Goal: Task Accomplishment & Management: Manage account settings

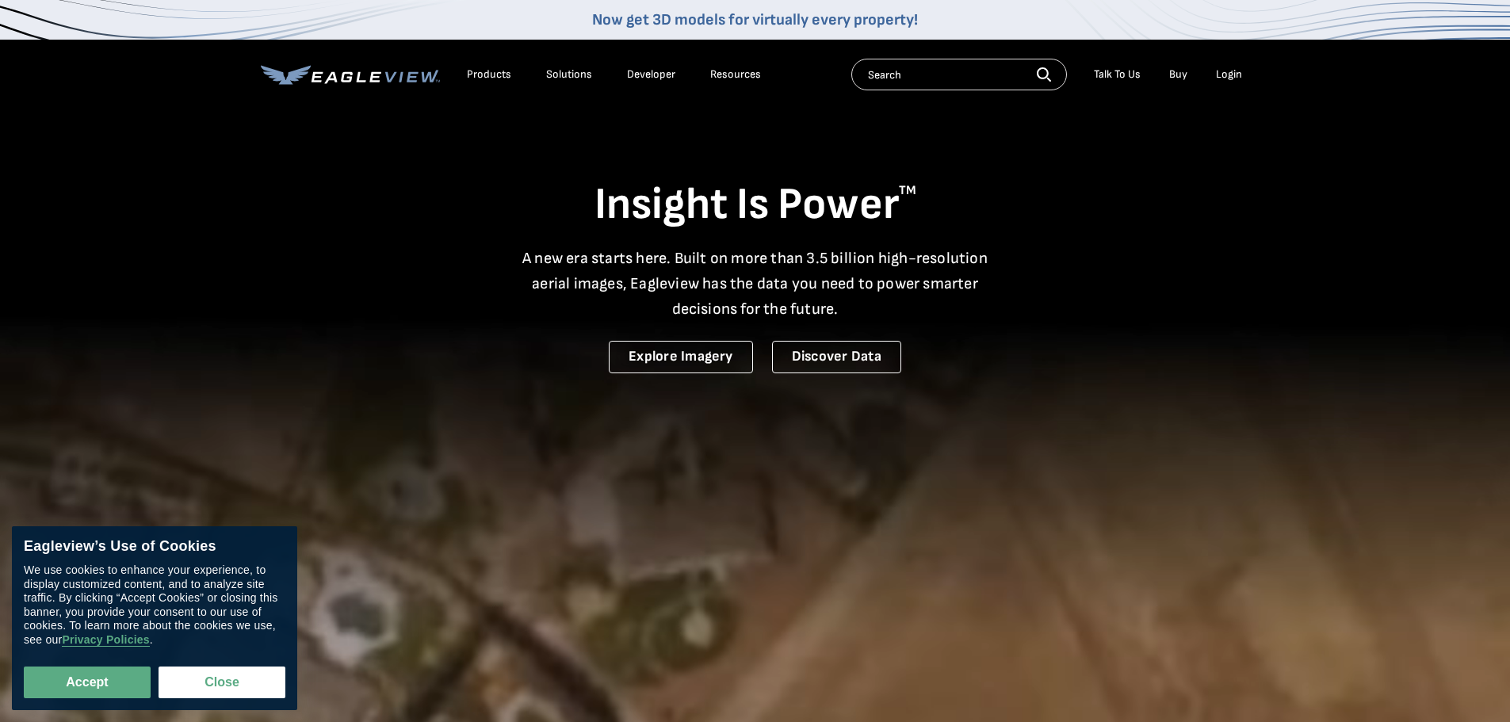
click at [1217, 71] on div "Login" at bounding box center [1229, 74] width 26 height 14
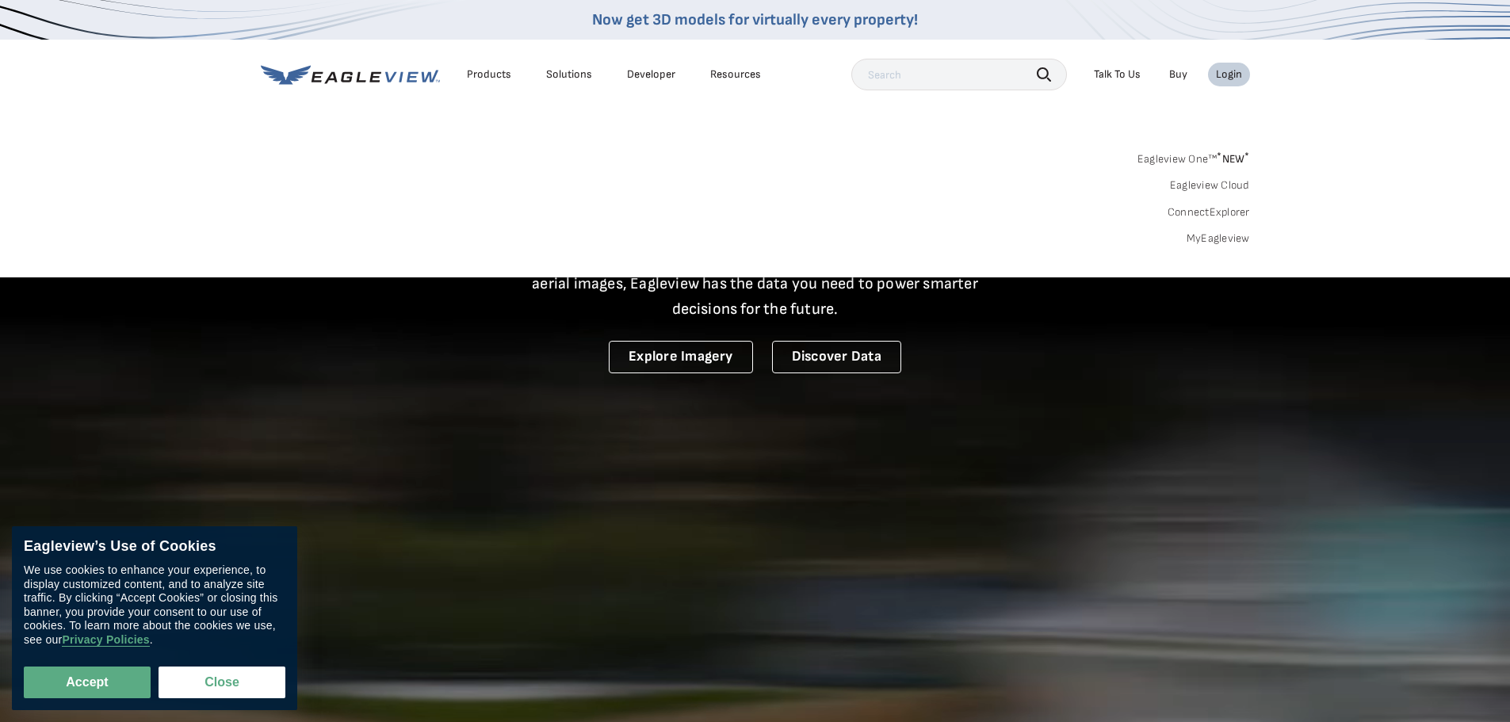
click at [1229, 74] on div "Login" at bounding box center [1229, 74] width 26 height 14
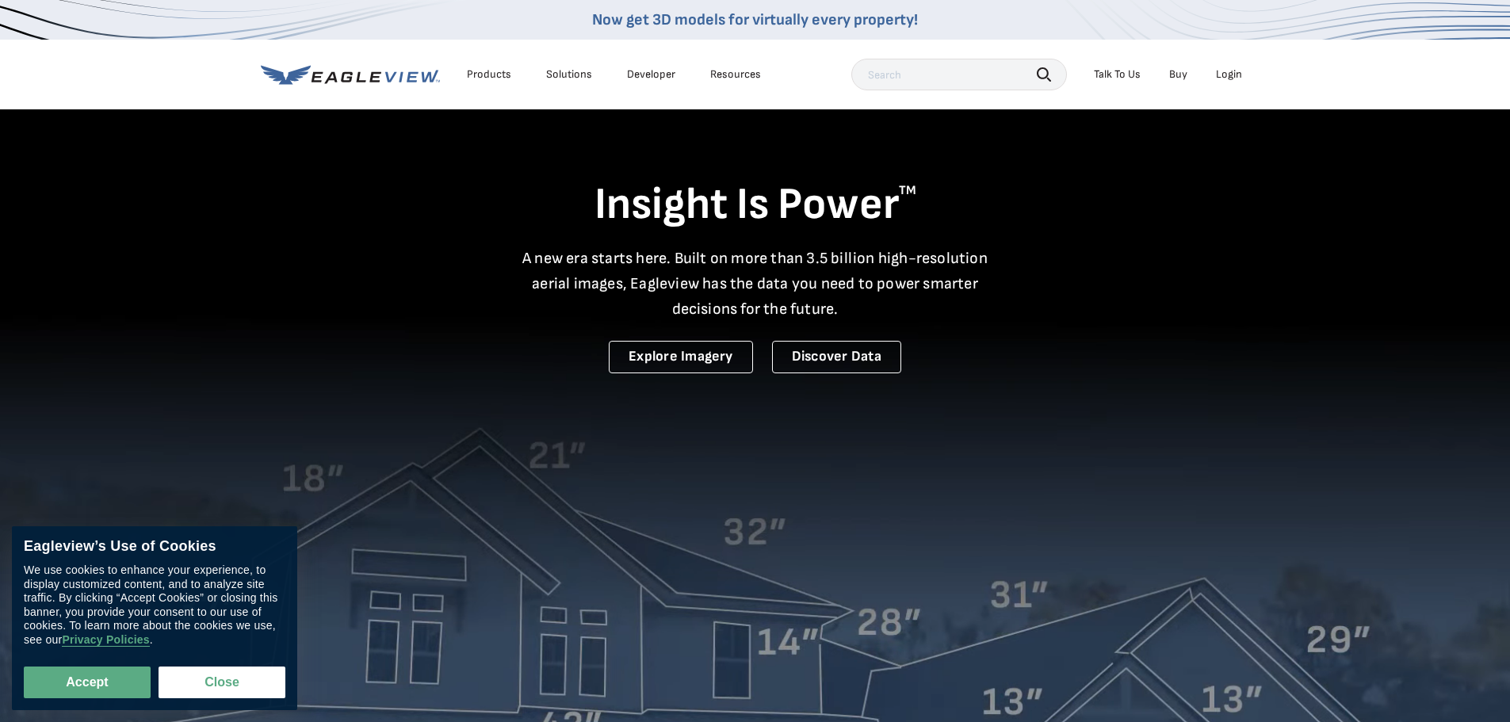
click at [1229, 74] on div "Login" at bounding box center [1229, 74] width 26 height 14
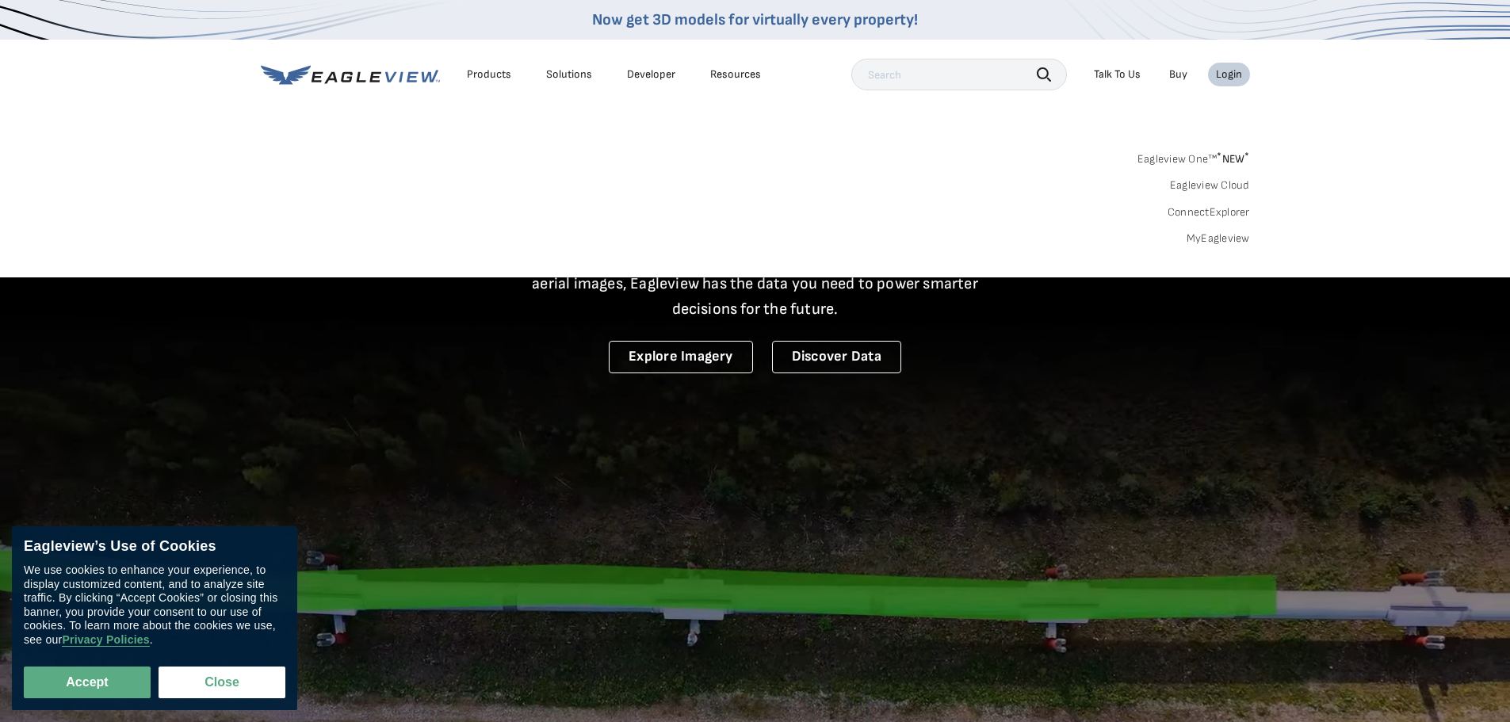
click at [1202, 235] on link "MyEagleview" at bounding box center [1218, 238] width 63 height 14
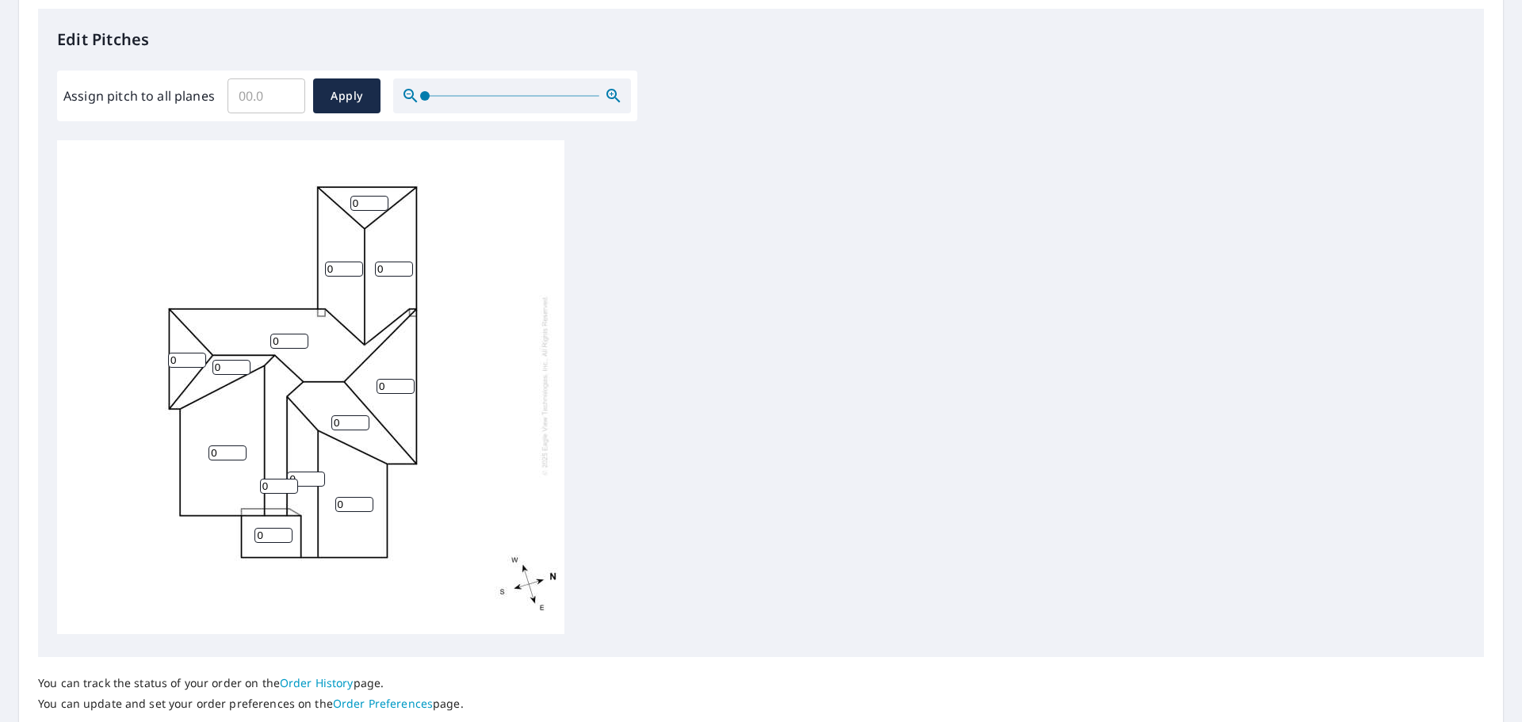
scroll to position [533, 0]
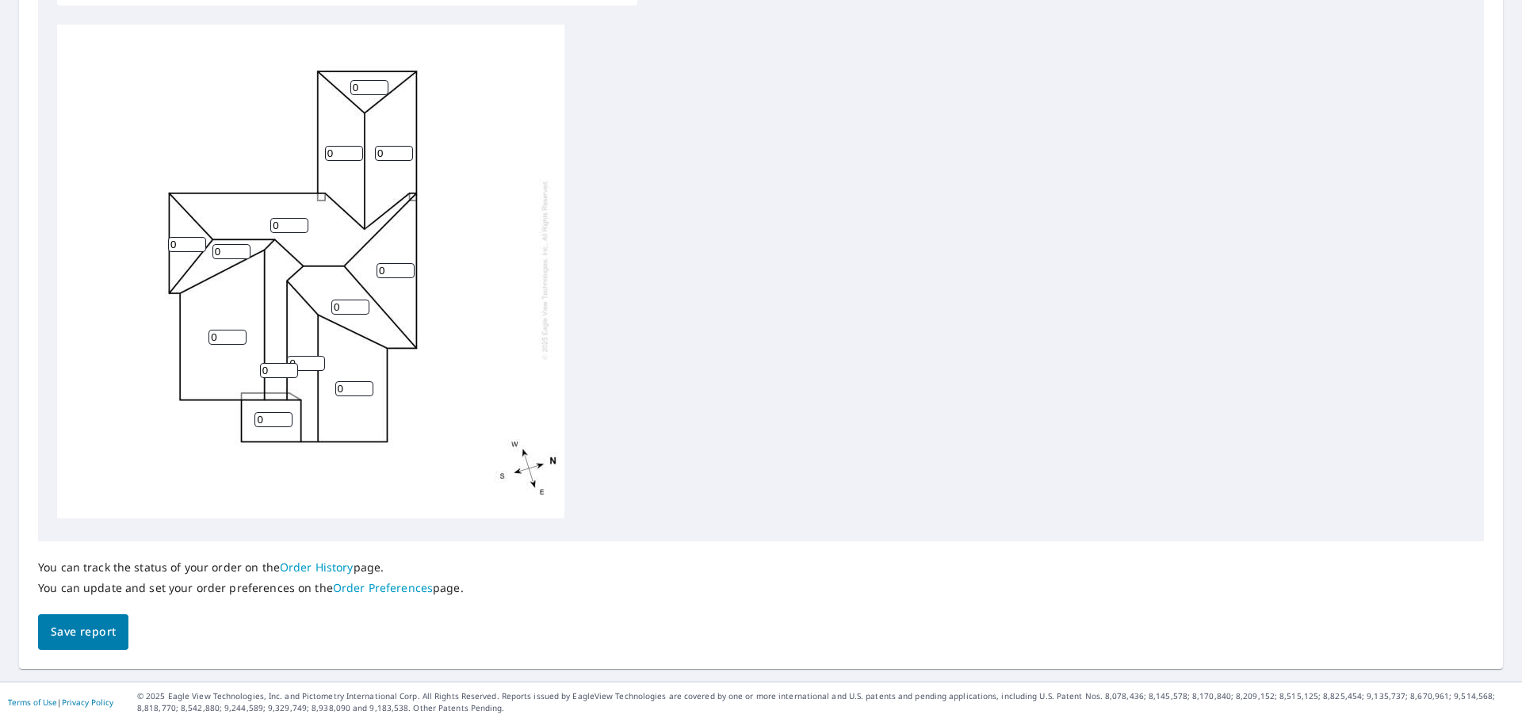
click at [313, 569] on link "Order History" at bounding box center [317, 567] width 74 height 15
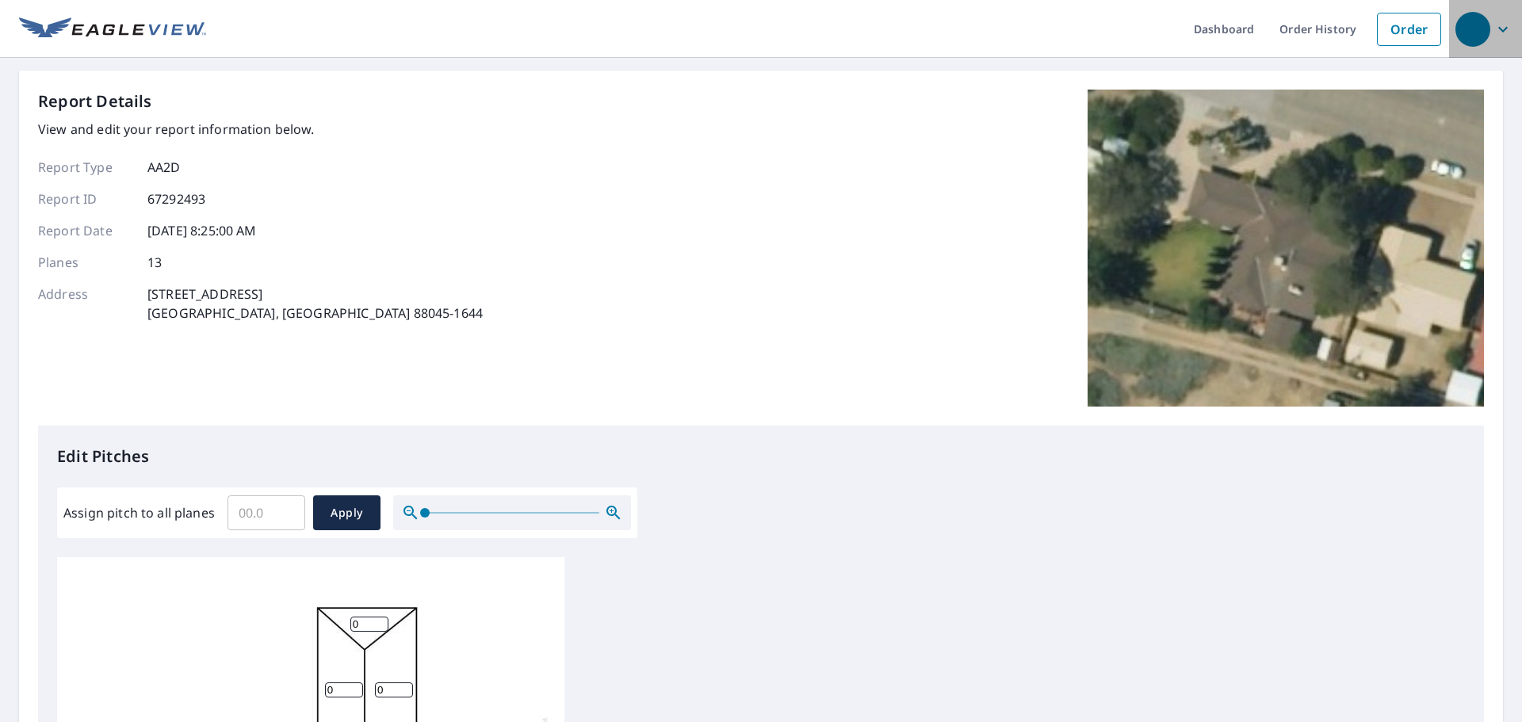
drag, startPoint x: 1269, startPoint y: 25, endPoint x: 1502, endPoint y: 32, distance: 233.1
click at [1502, 32] on span "button" at bounding box center [1485, 29] width 60 height 38
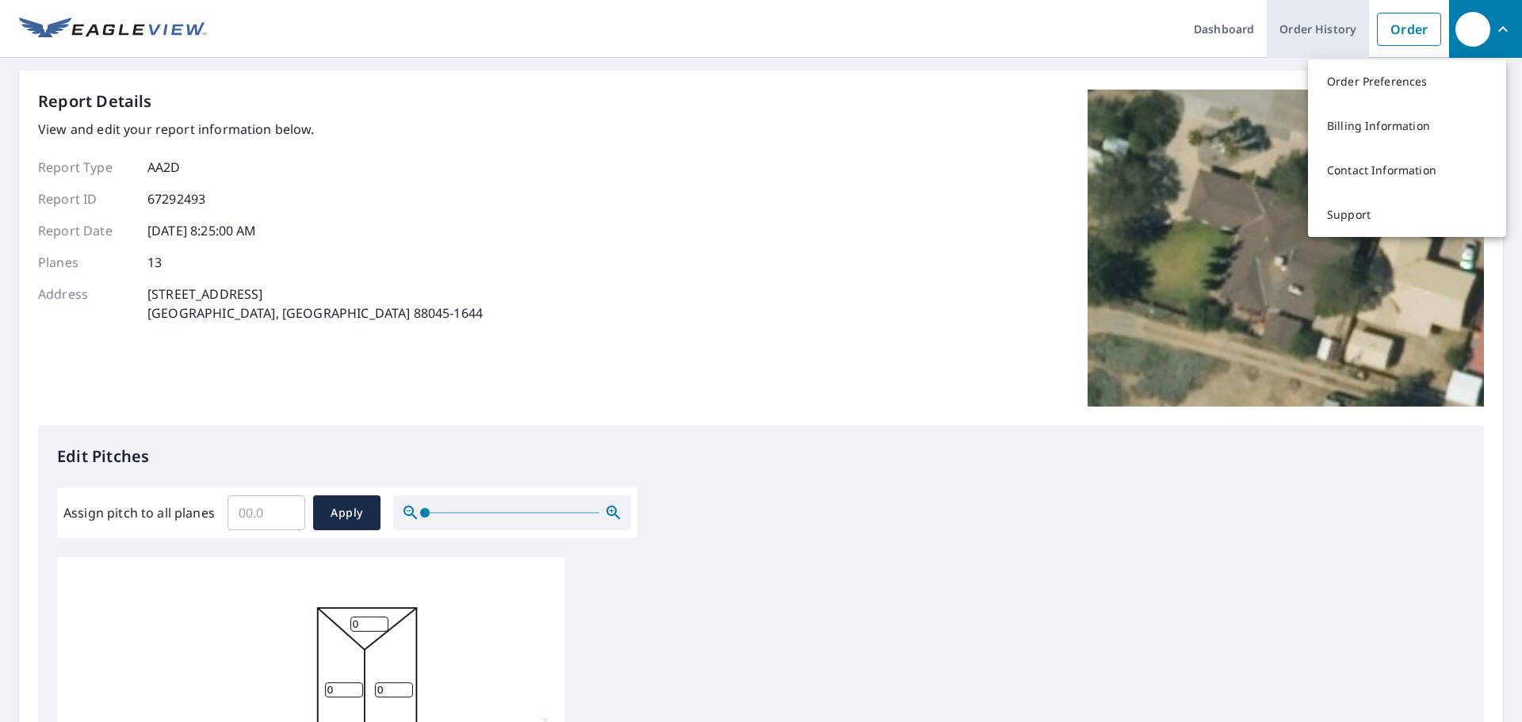
click at [1285, 41] on link "Order History" at bounding box center [1318, 29] width 102 height 58
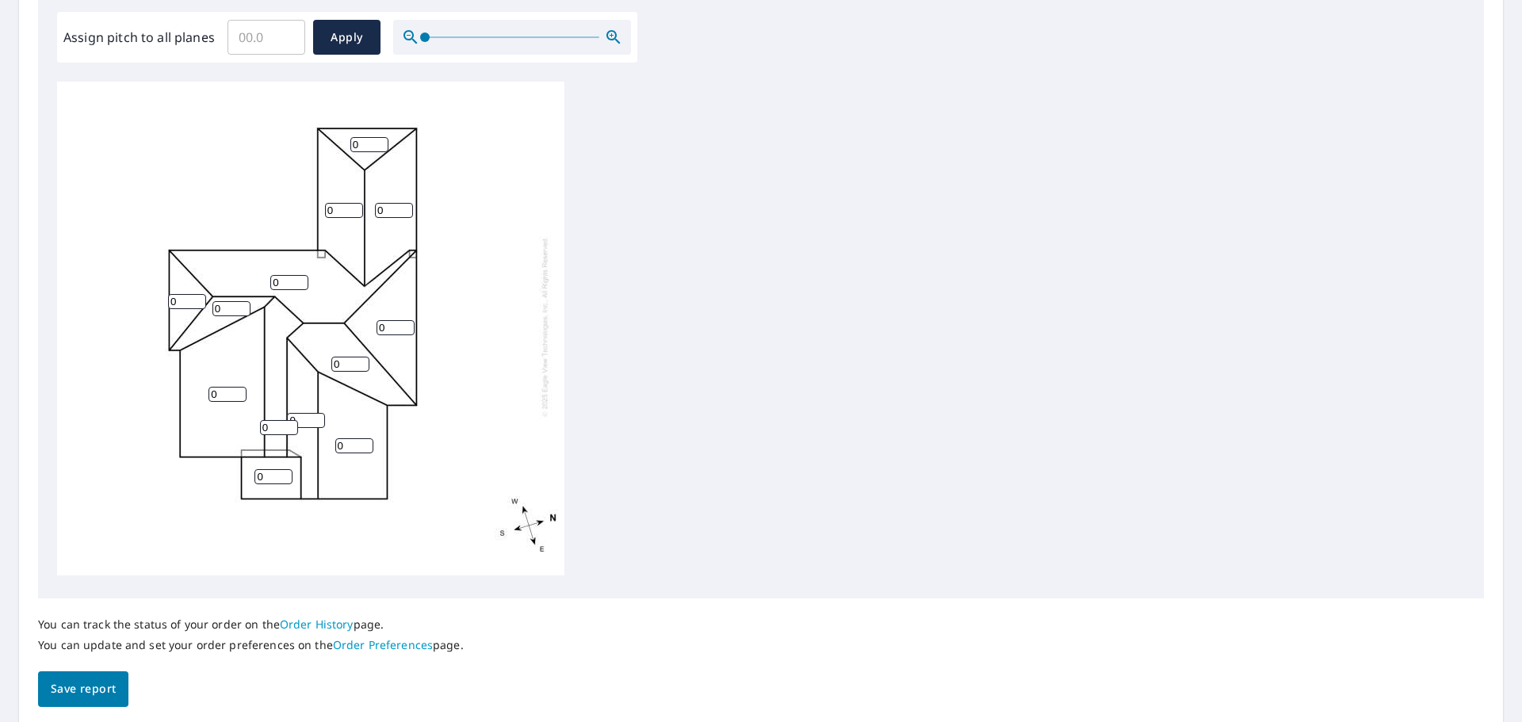
scroll to position [16, 0]
click at [278, 41] on input "Assign pitch to all planes" at bounding box center [266, 37] width 78 height 44
